Goal: Task Accomplishment & Management: Manage account settings

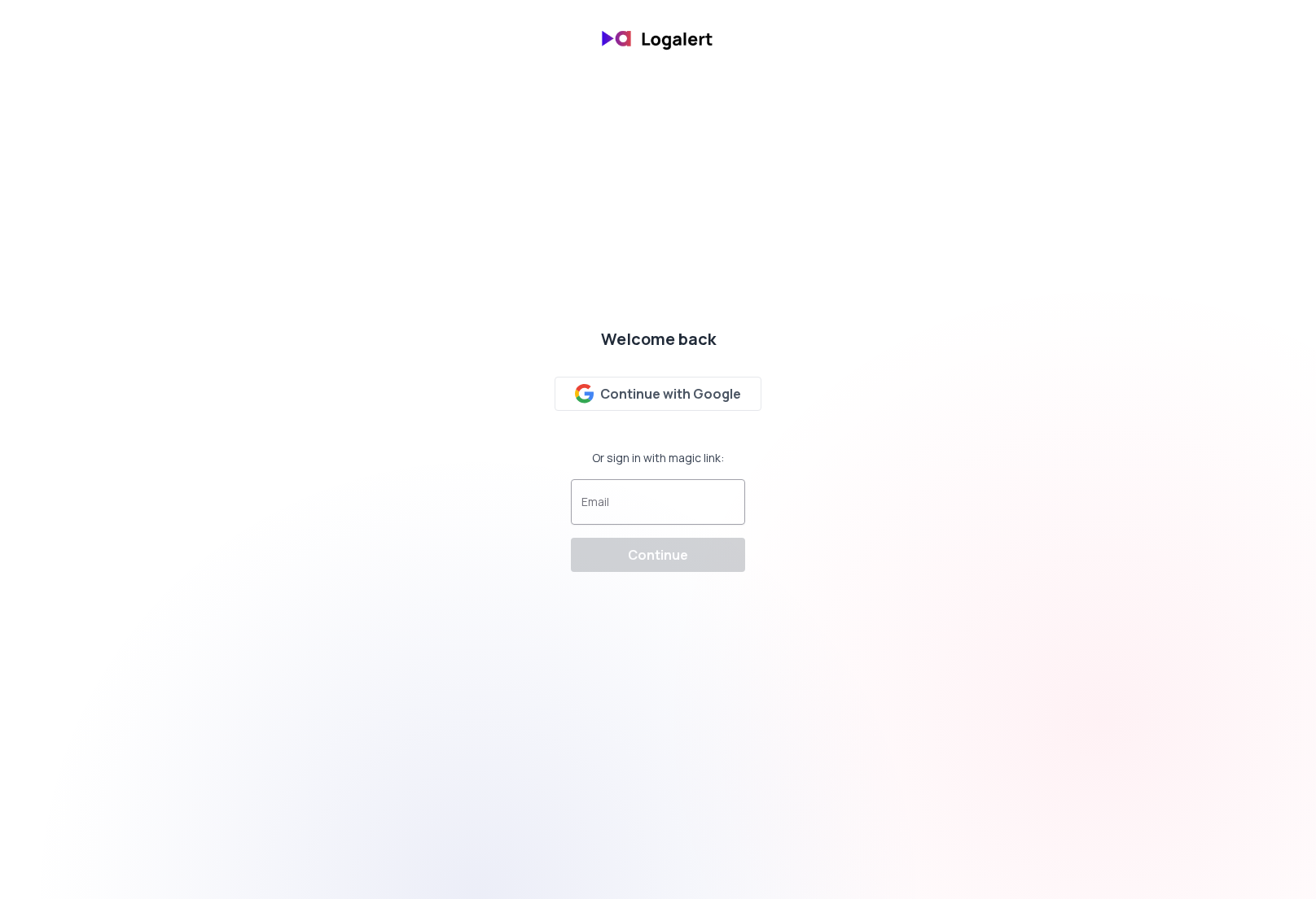
click at [675, 499] on div at bounding box center [657, 503] width 153 height 31
click at [660, 389] on div "Continue with Google" at bounding box center [658, 394] width 167 height 20
click at [879, 419] on div "Welcome back Continue with Google Or sign in with magic link: Email Continue" at bounding box center [658, 449] width 1316 height 270
click at [661, 487] on div at bounding box center [657, 503] width 153 height 31
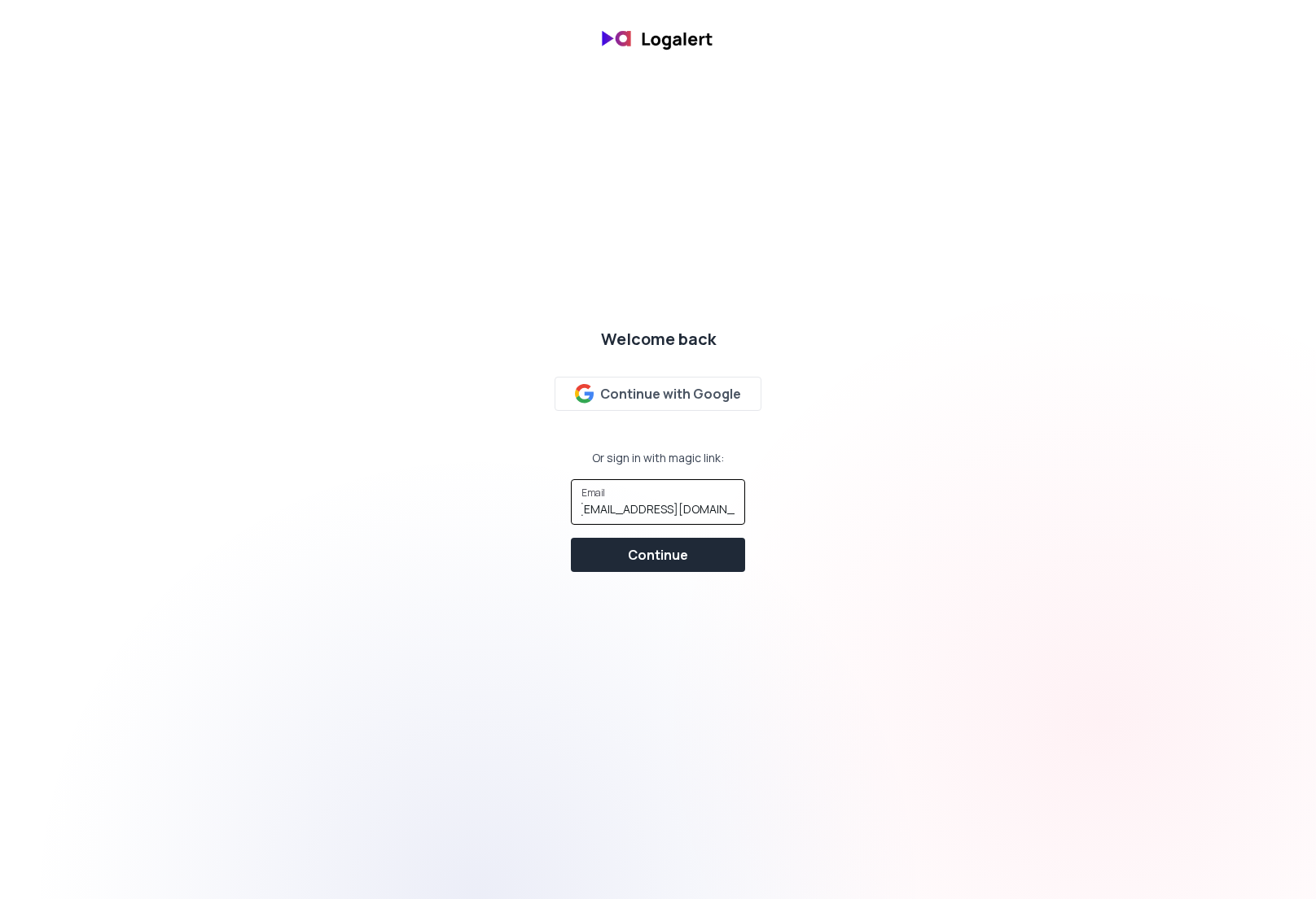
type input "dswiecki@walleyecapital.com"
click at [675, 561] on div "Continue" at bounding box center [658, 554] width 60 height 20
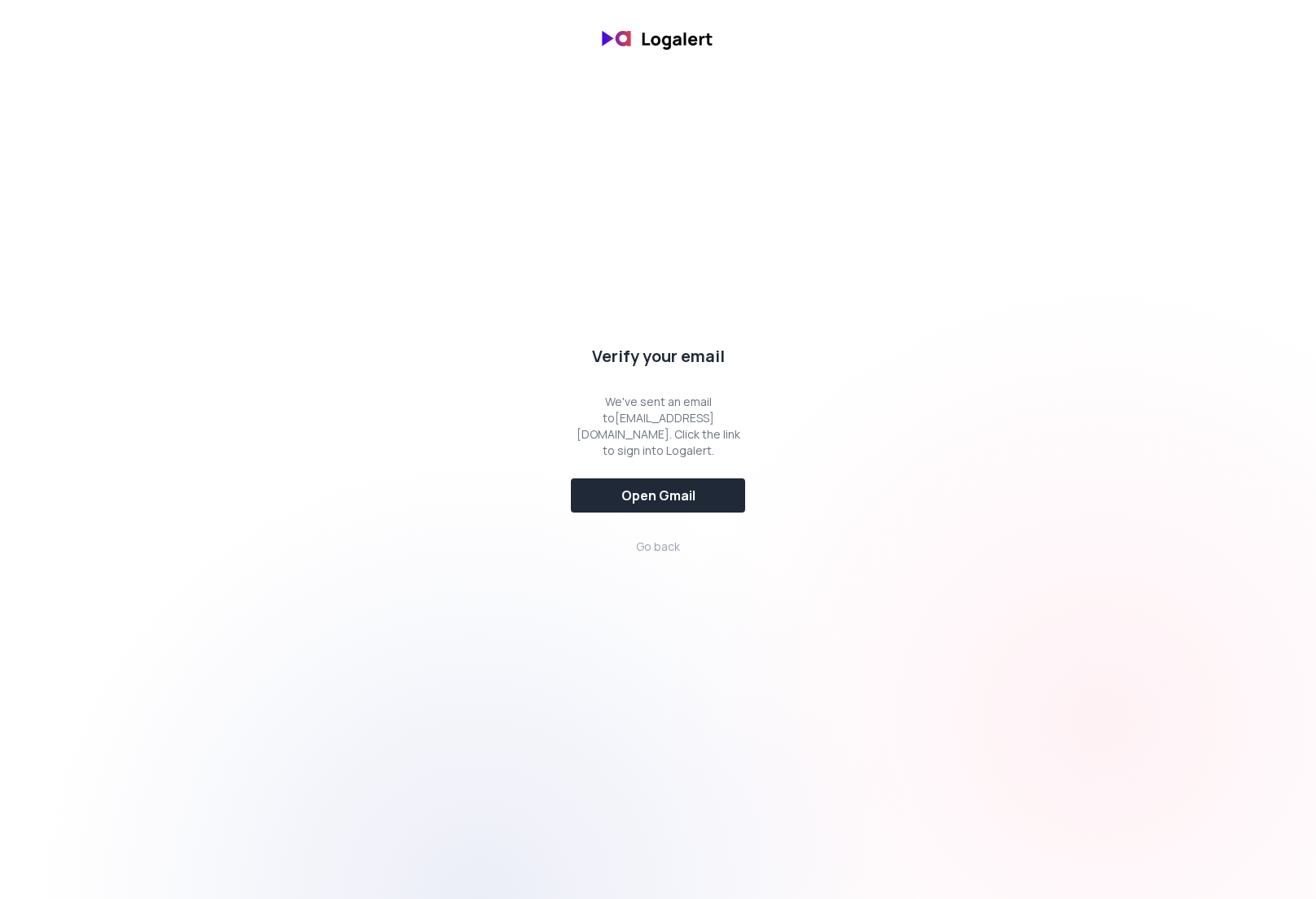
click at [400, 421] on div "Verify your email We've sent an email to dswiecki@walleyecapital.com . Click th…" at bounding box center [658, 450] width 1316 height 236
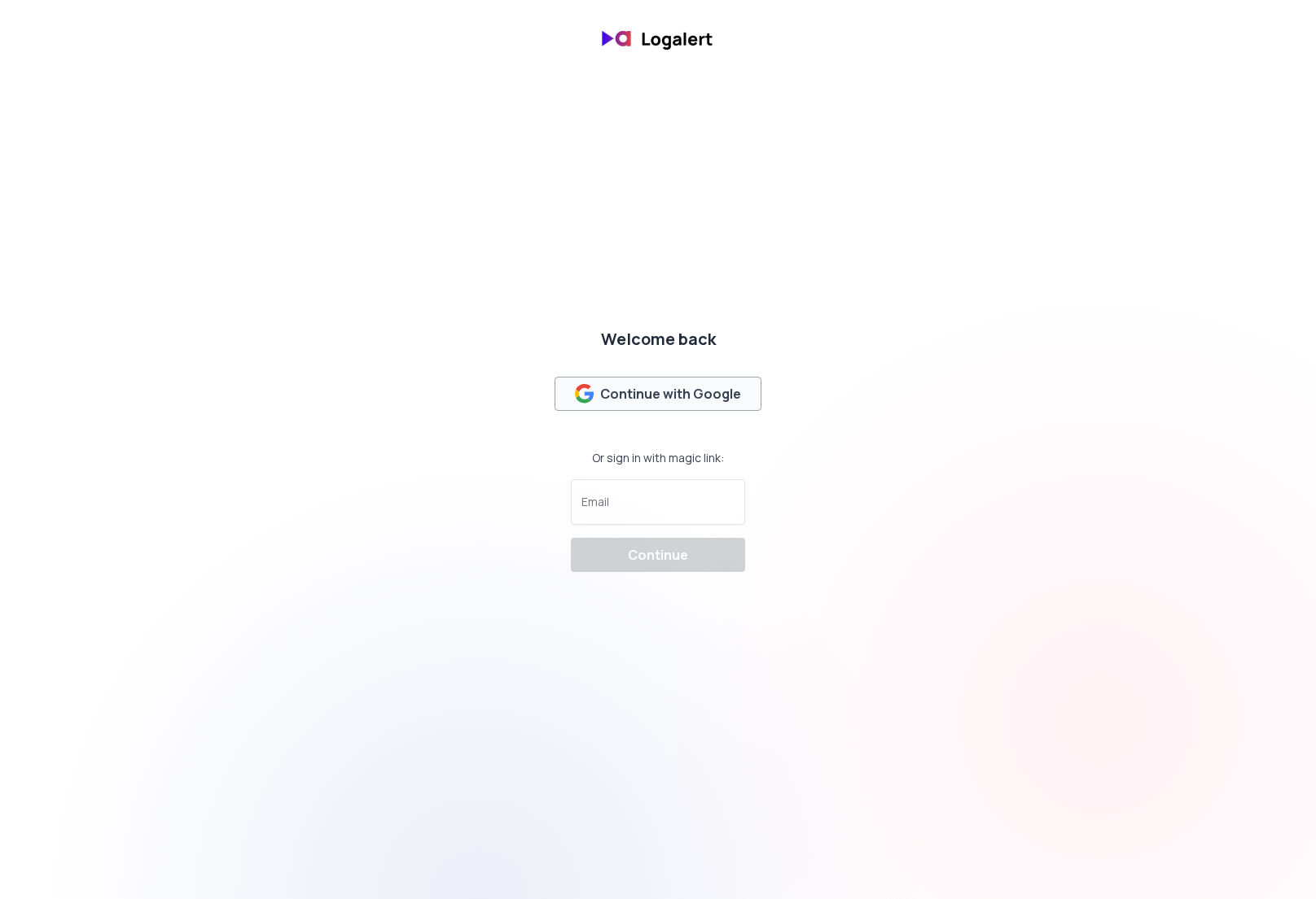
click at [676, 403] on button "Continue with Google" at bounding box center [658, 394] width 208 height 34
click at [655, 387] on div "Continue with Google" at bounding box center [658, 394] width 167 height 20
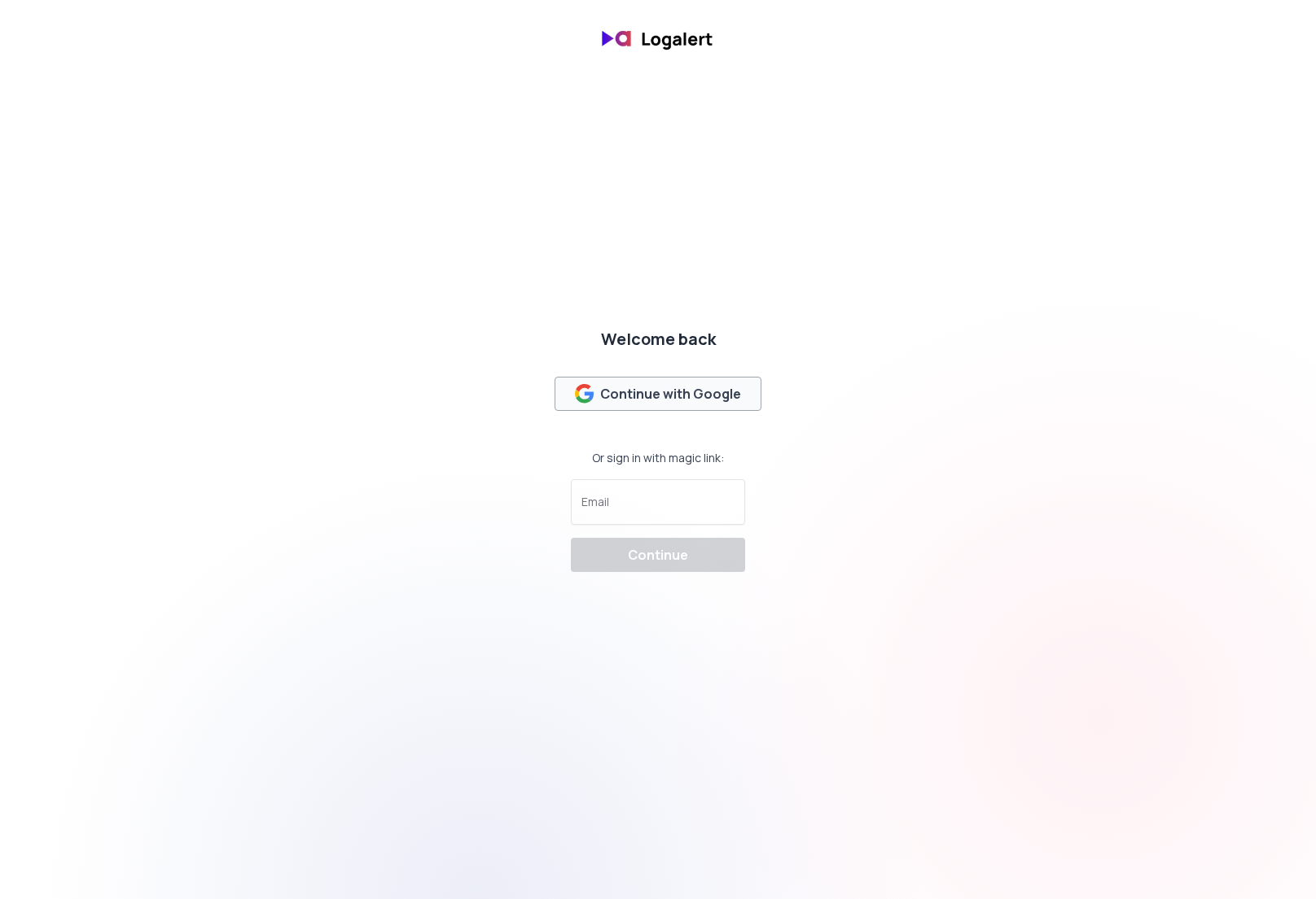
click at [655, 387] on div "Continue with Google" at bounding box center [658, 394] width 167 height 20
click at [653, 387] on div "Continue with Google" at bounding box center [658, 394] width 167 height 20
click at [672, 387] on div "Continue with Google" at bounding box center [658, 394] width 167 height 20
click at [688, 387] on div "Continue with Google" at bounding box center [658, 394] width 167 height 20
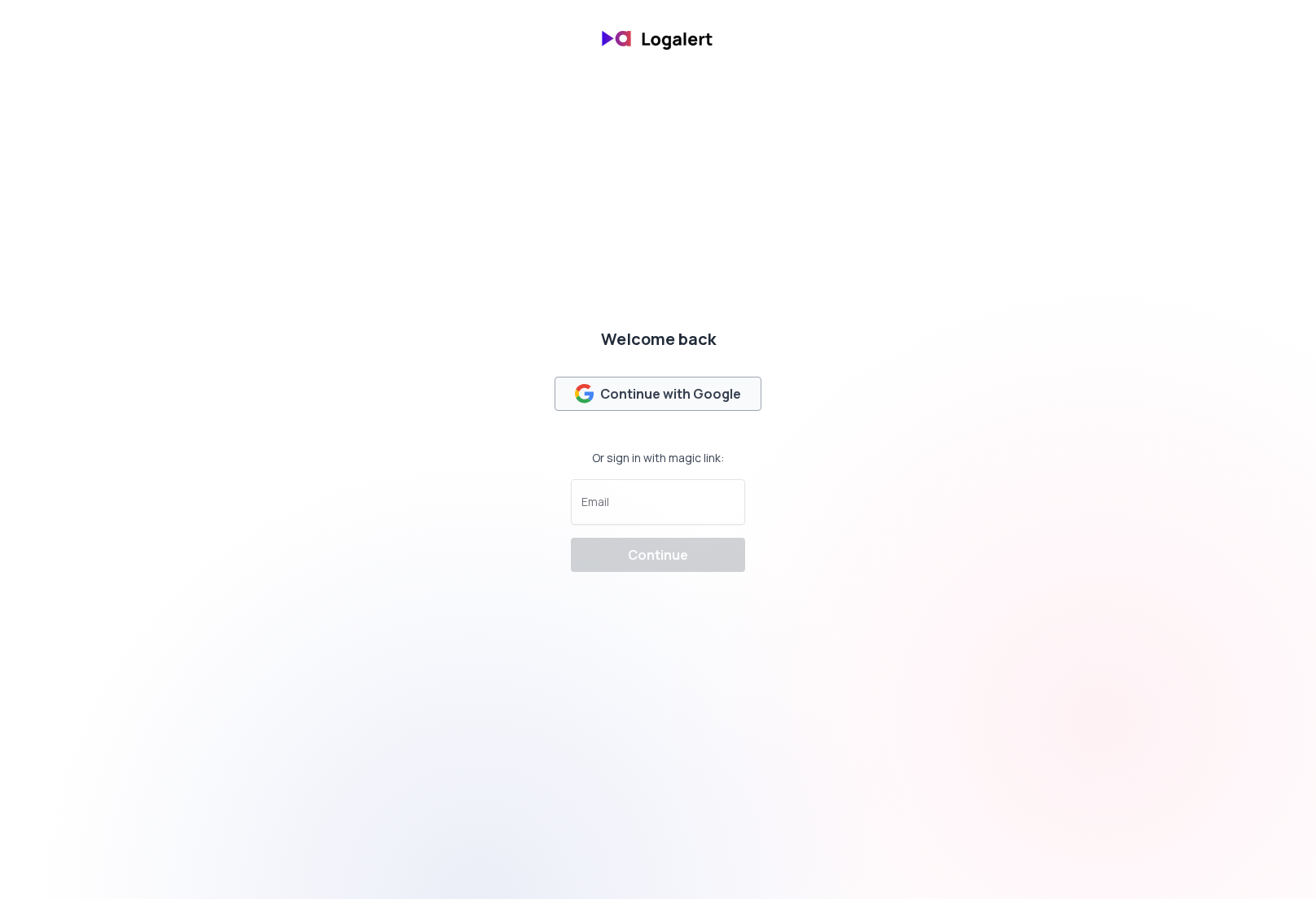
click at [688, 387] on div "Continue with Google" at bounding box center [658, 394] width 167 height 20
click at [699, 394] on div "Continue with Google" at bounding box center [658, 394] width 167 height 20
click at [511, 387] on div "Welcome back Continue with Google Or sign in with magic link: Email Continue" at bounding box center [658, 449] width 1316 height 270
click at [679, 388] on div "Continue with Google" at bounding box center [658, 394] width 167 height 20
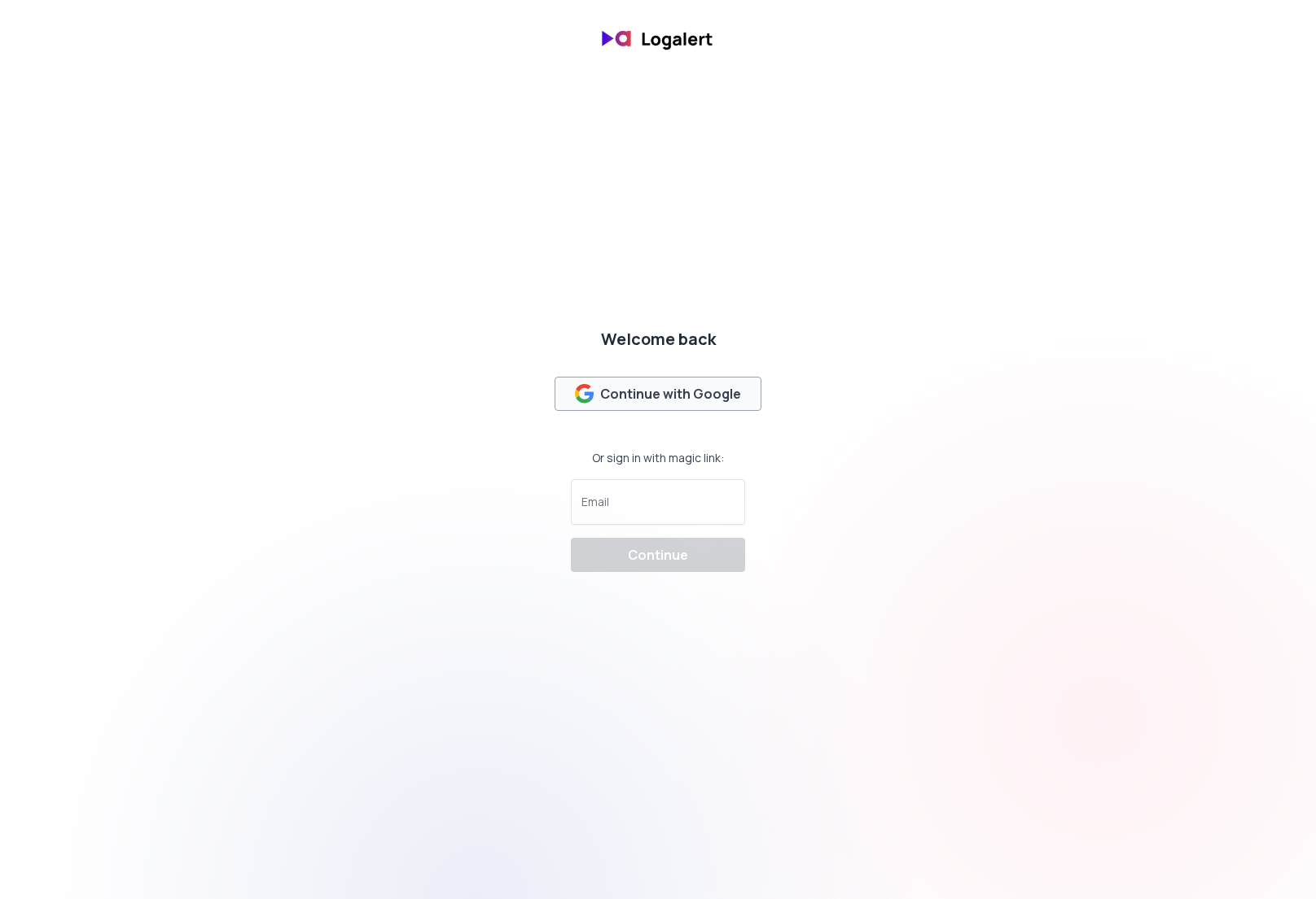
click at [665, 400] on div "Continue with Google" at bounding box center [658, 394] width 167 height 20
